Goal: Task Accomplishment & Management: Use online tool/utility

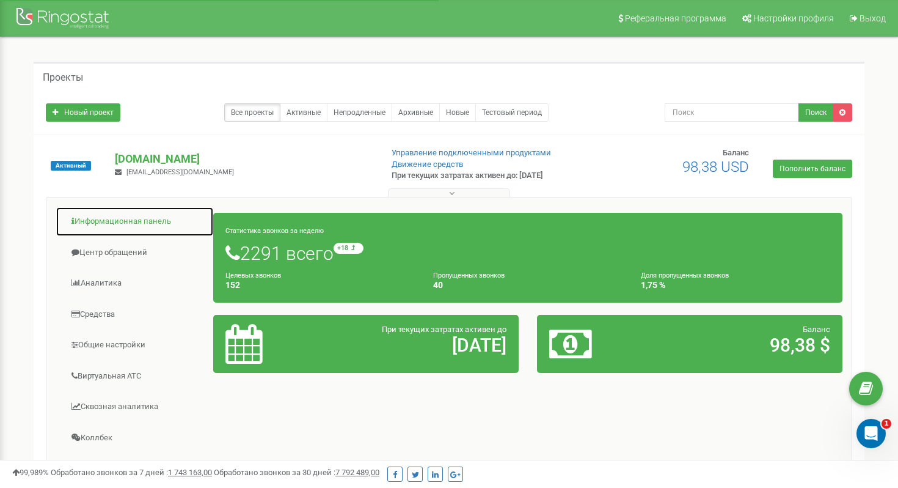
click at [131, 226] on link "Информационная панель" at bounding box center [135, 222] width 158 height 30
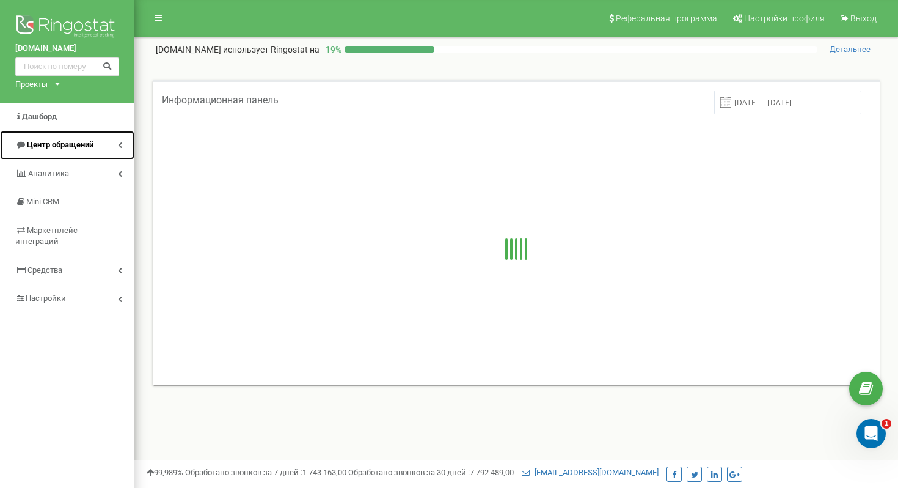
click at [90, 140] on span "Центр обращений" at bounding box center [60, 144] width 67 height 9
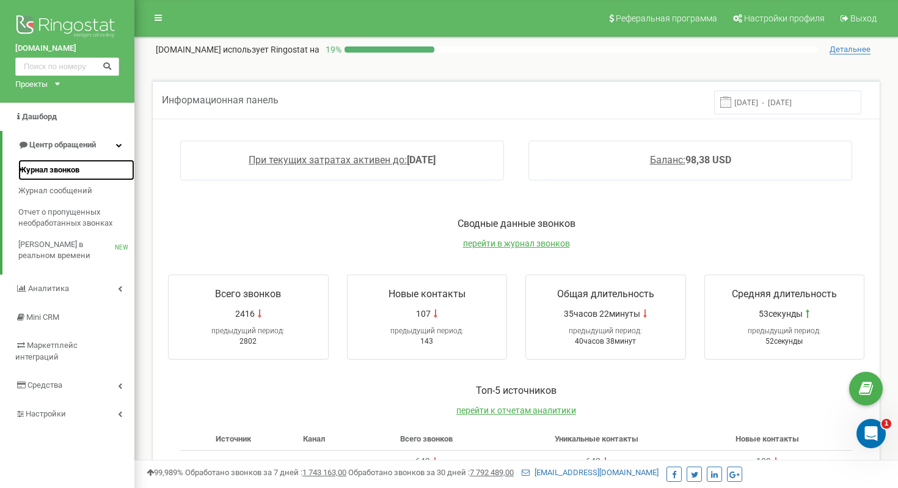
click at [84, 171] on link "Журнал звонков" at bounding box center [76, 169] width 116 height 21
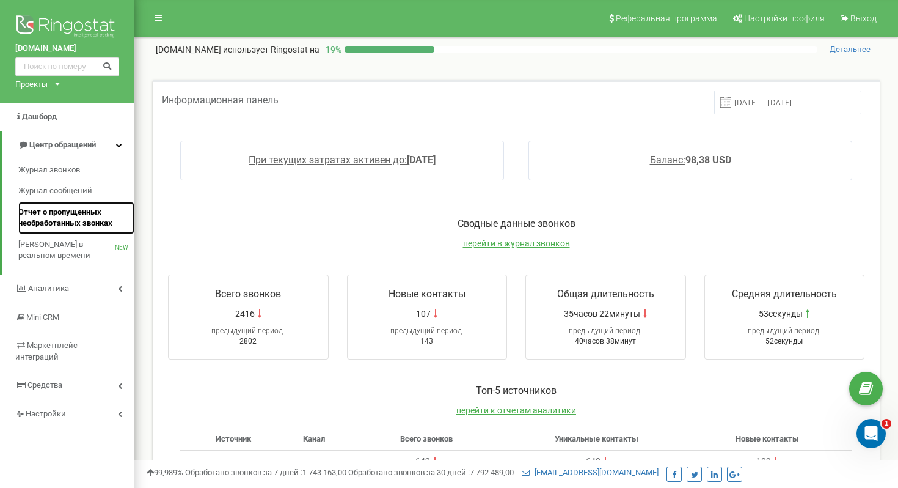
click at [78, 213] on span "Отчет о пропущенных необработанных звонках" at bounding box center [73, 218] width 110 height 23
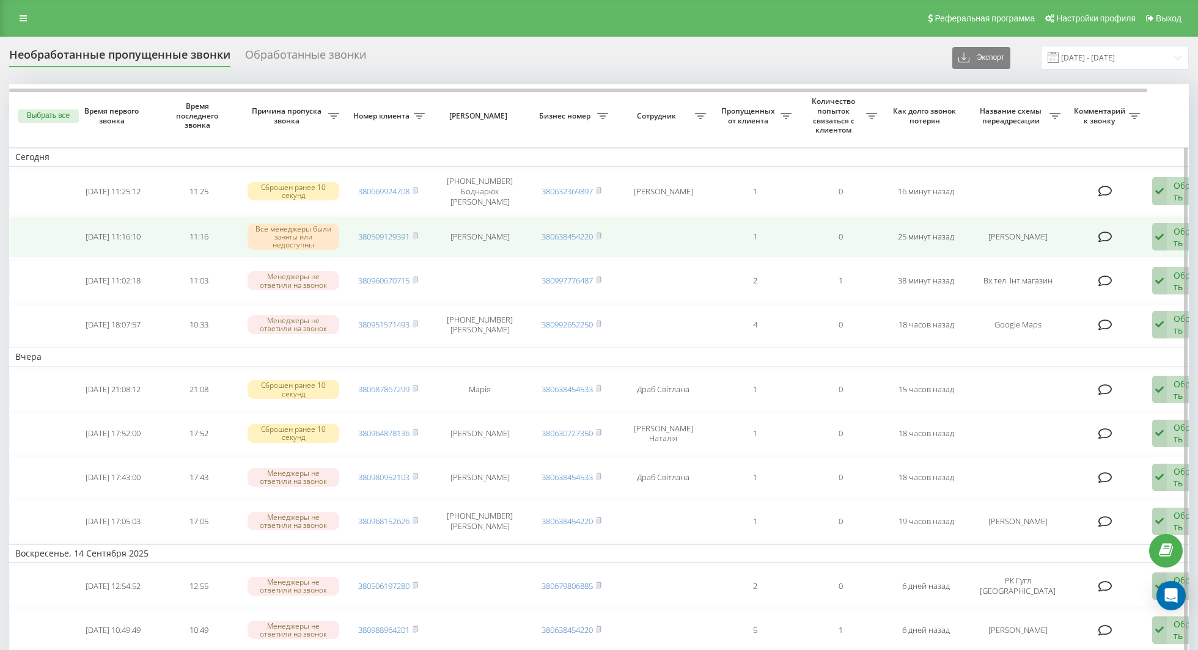
click at [1160, 227] on icon at bounding box center [1159, 237] width 15 height 28
click at [1089, 285] on div "Связался с клиентом с помощью другого канала" at bounding box center [1104, 284] width 234 height 22
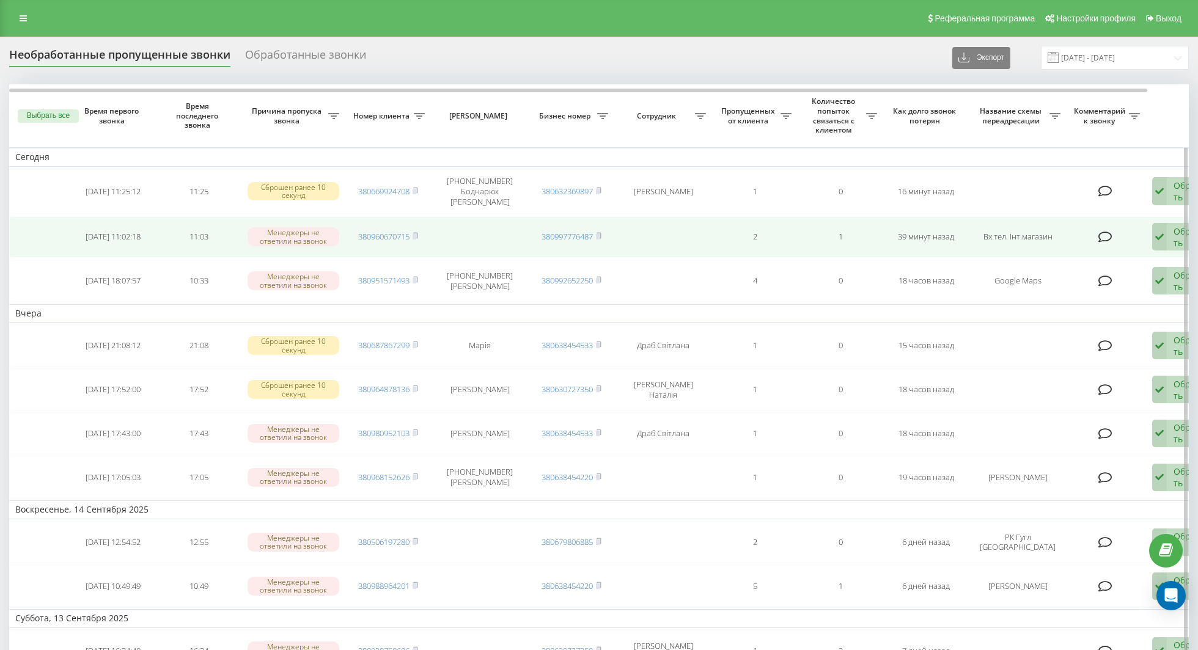
click at [420, 232] on td "380960670715" at bounding box center [388, 237] width 86 height 42
click at [416, 234] on rect at bounding box center [414, 236] width 4 height 5
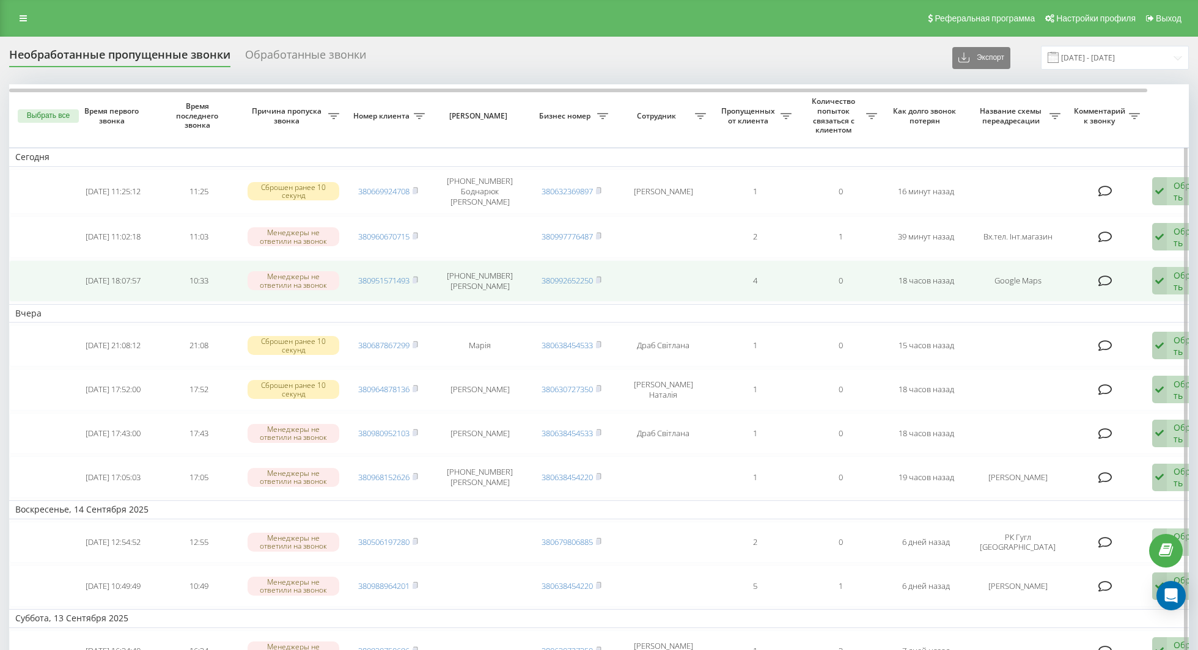
click at [420, 276] on td "380951571493" at bounding box center [388, 281] width 86 height 42
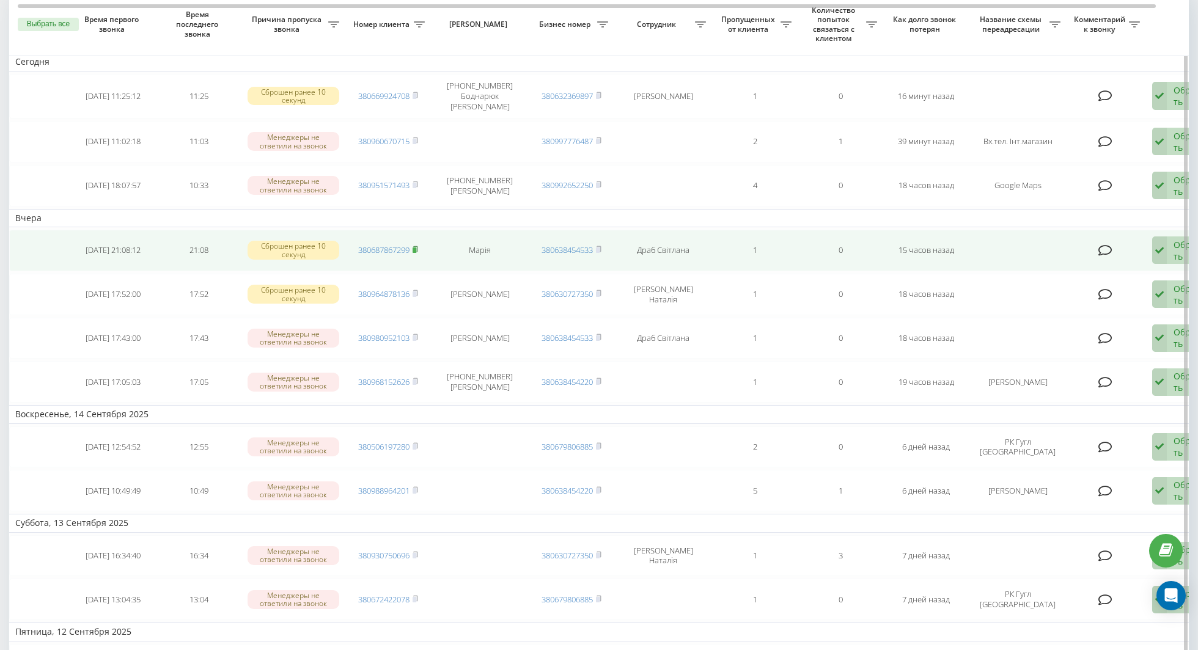
click at [416, 247] on rect at bounding box center [414, 249] width 4 height 5
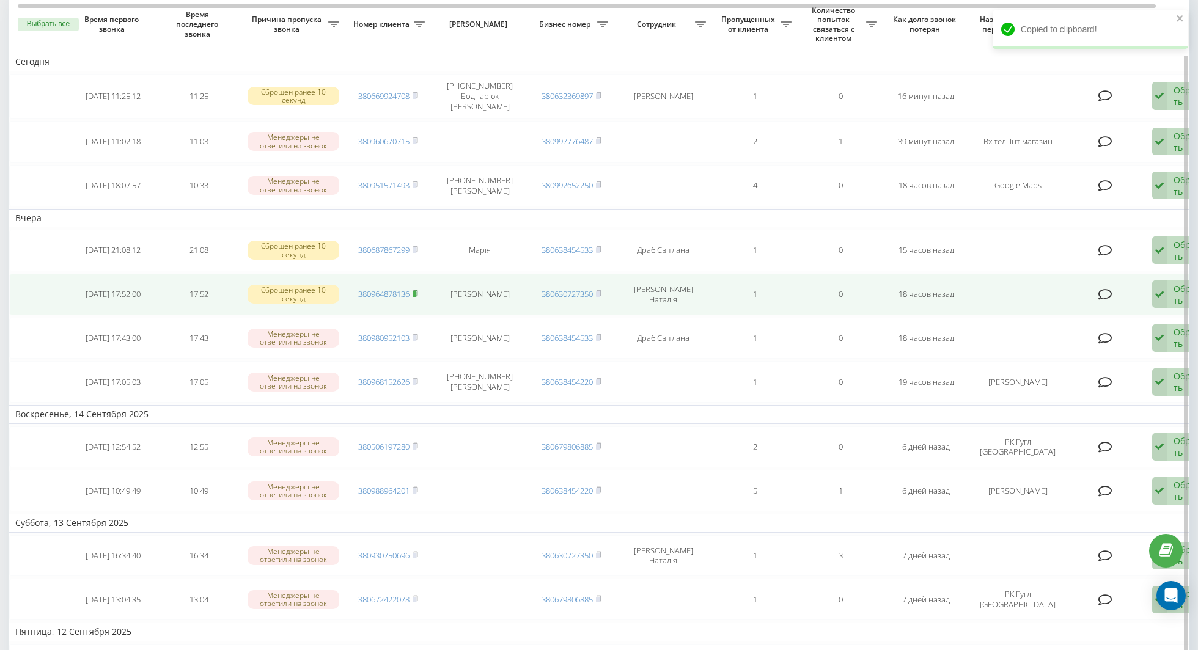
click at [416, 291] on rect at bounding box center [414, 293] width 4 height 5
